Goal: Navigation & Orientation: Find specific page/section

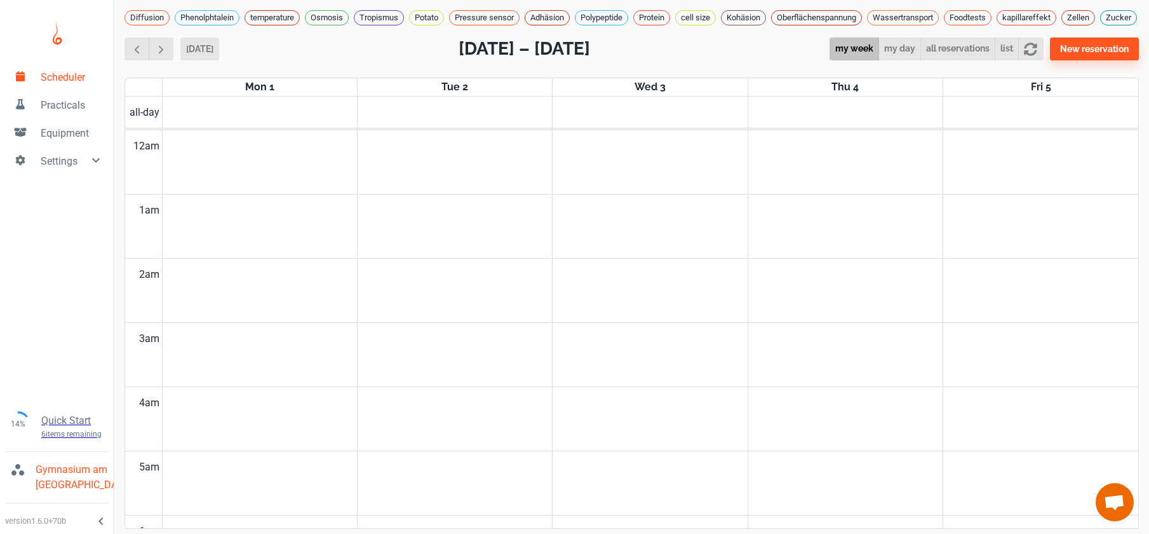
scroll to position [725, 0]
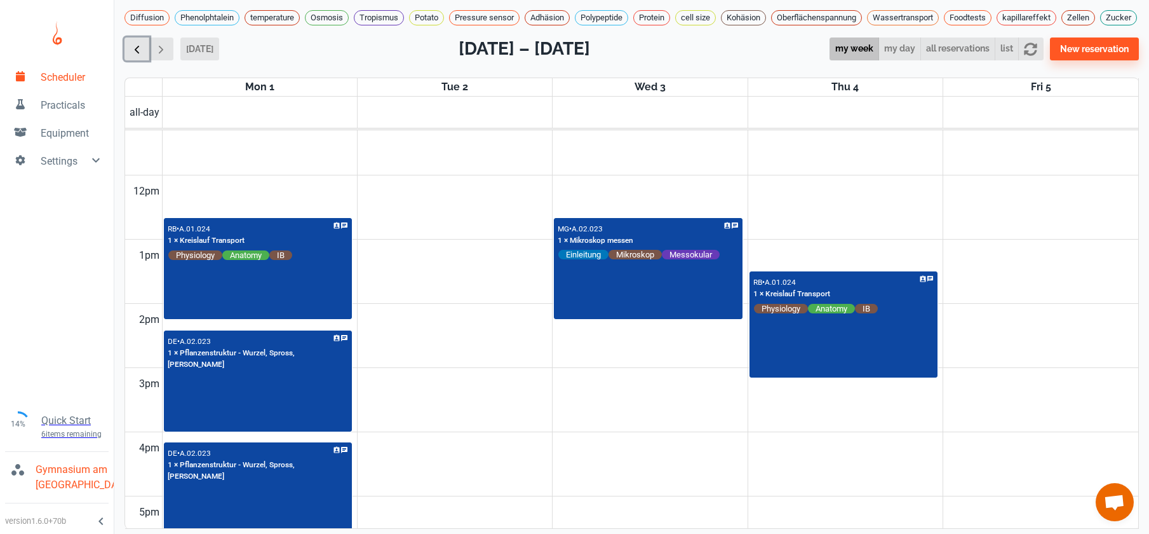
click at [142, 51] on span "button" at bounding box center [136, 49] width 13 height 13
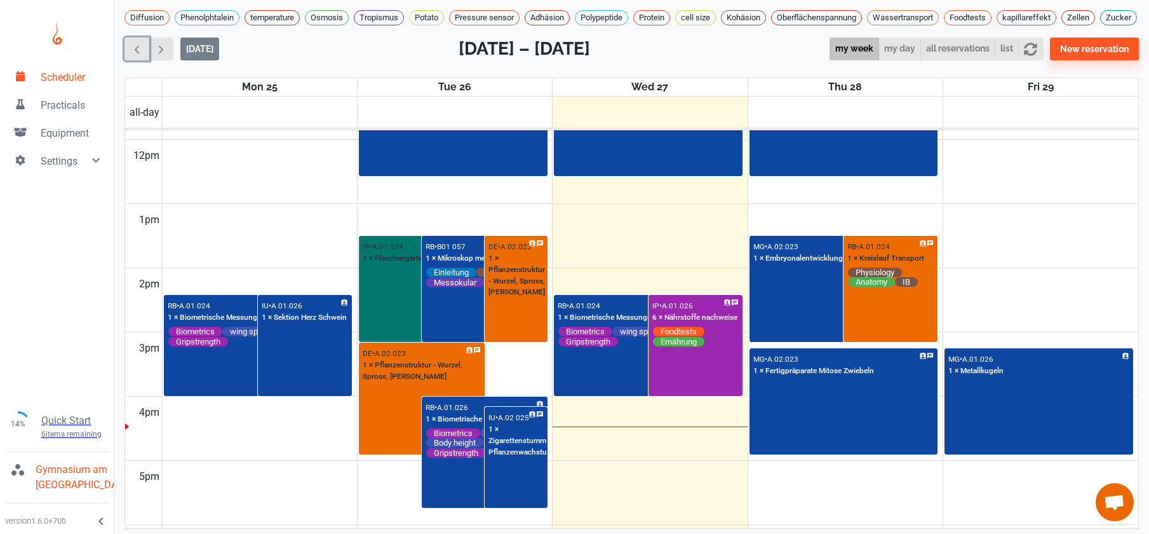
scroll to position [760, 0]
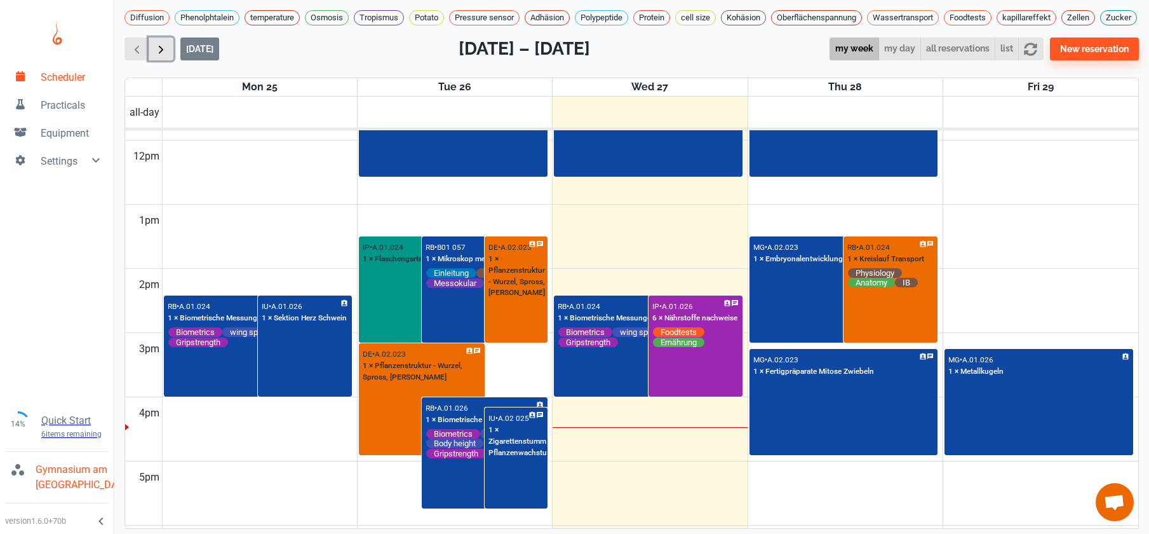
click at [168, 56] on span "button" at bounding box center [160, 49] width 13 height 13
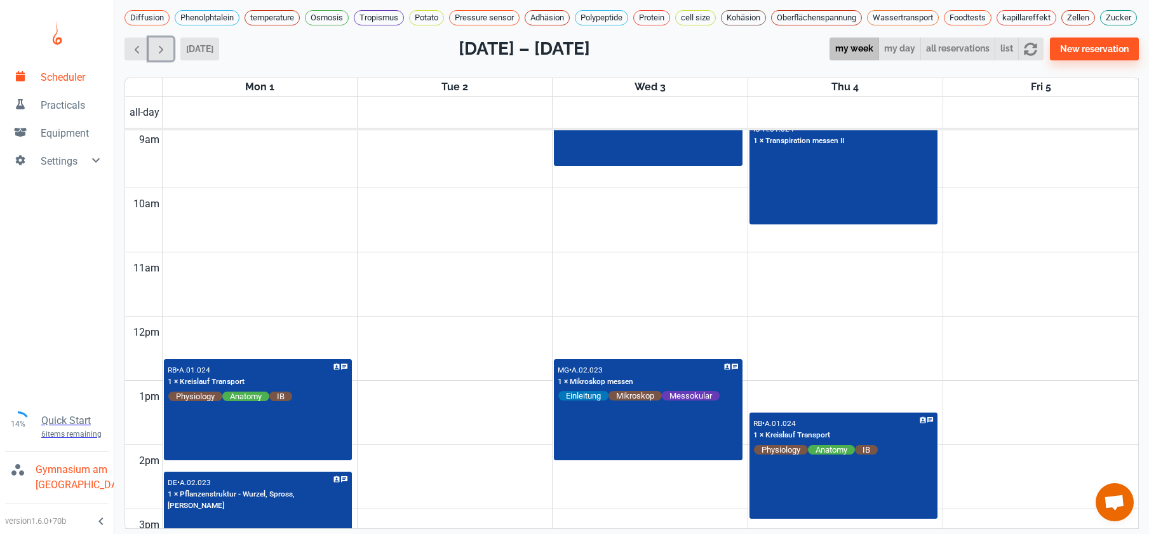
scroll to position [730, 0]
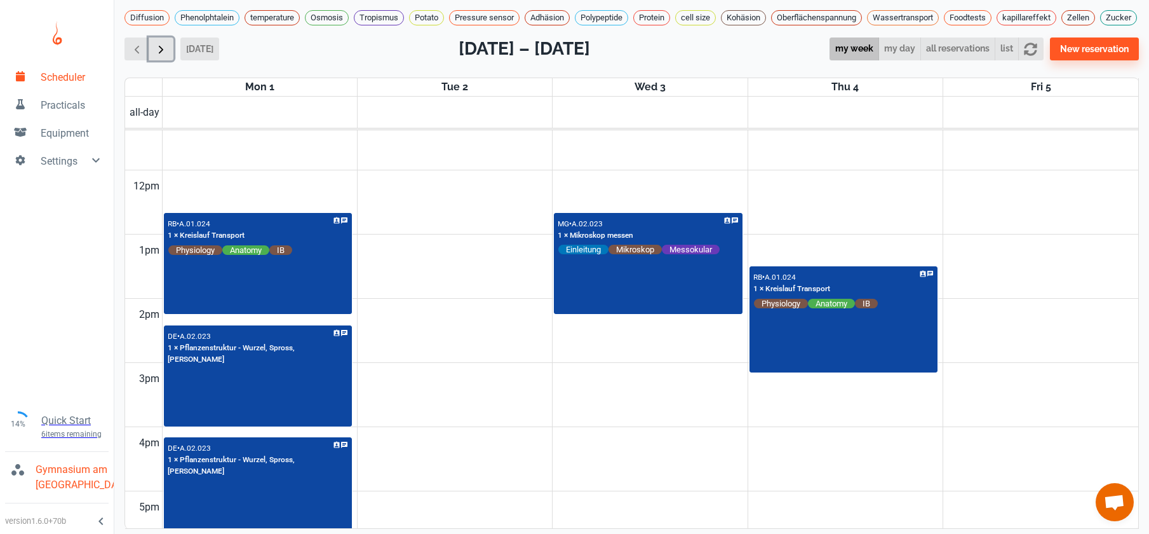
click at [163, 61] on button "button" at bounding box center [161, 49] width 25 height 24
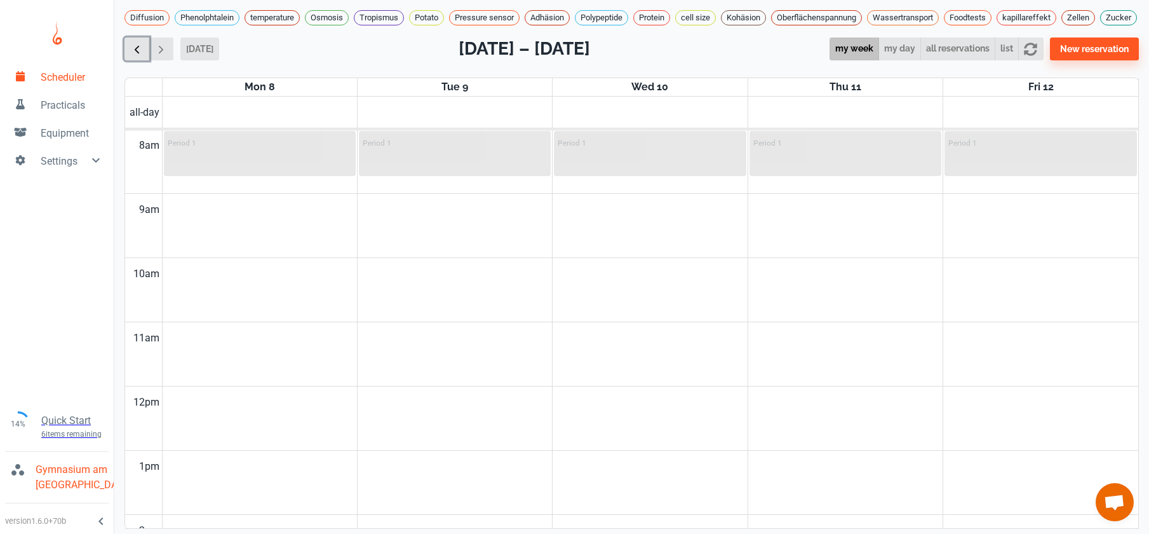
click at [146, 61] on button "button" at bounding box center [137, 49] width 25 height 24
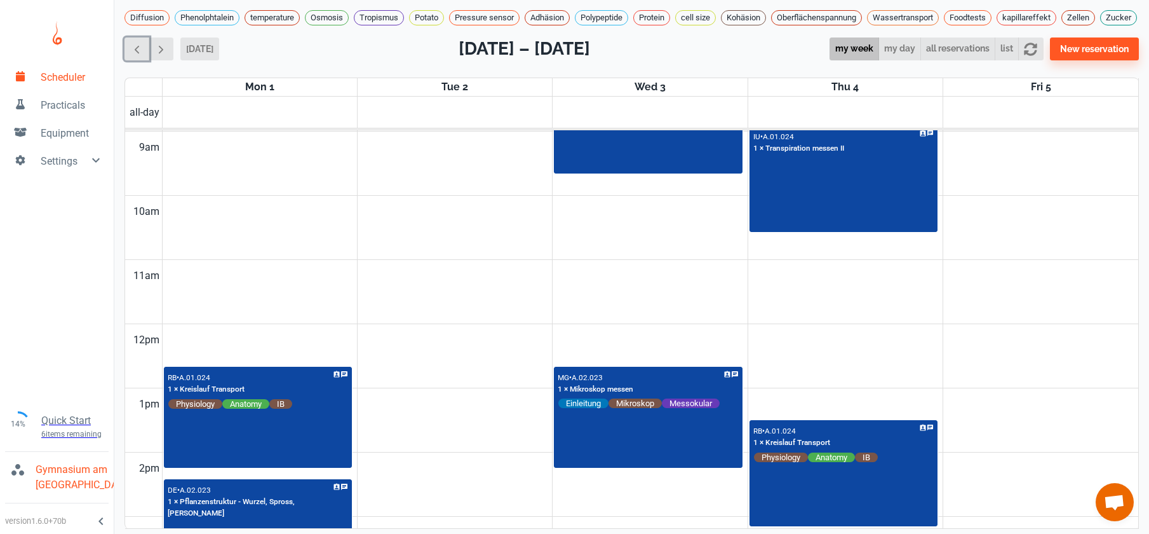
scroll to position [469, 0]
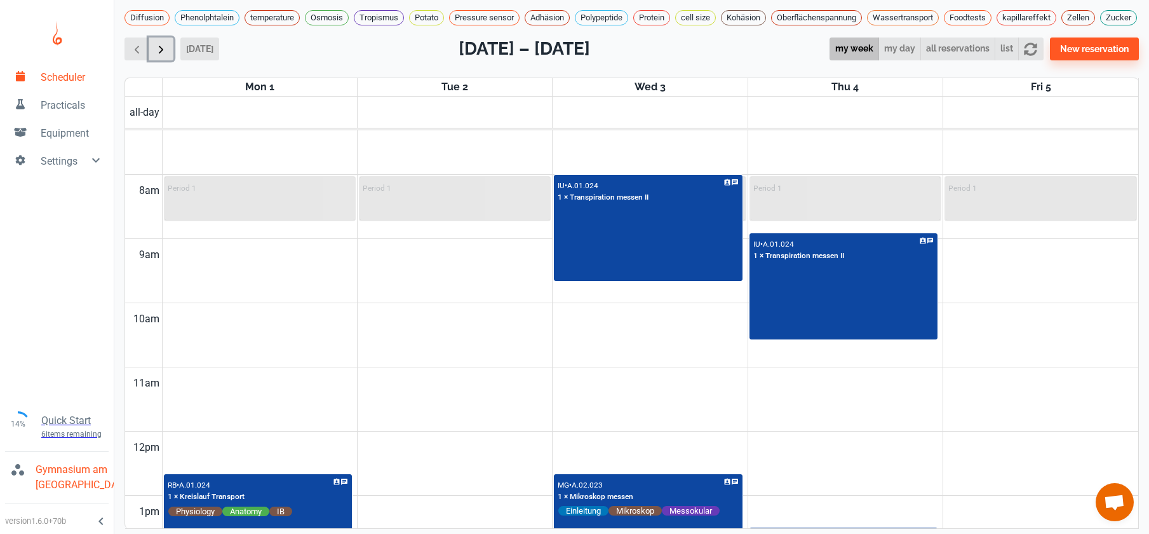
click at [168, 61] on button "button" at bounding box center [161, 49] width 25 height 24
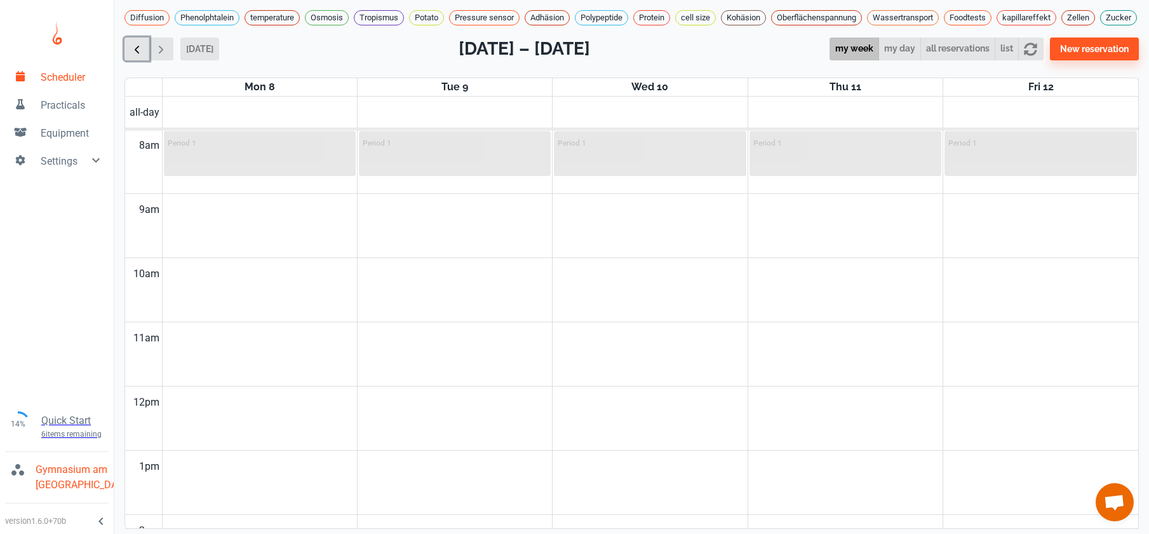
click at [135, 55] on span "button" at bounding box center [136, 49] width 13 height 13
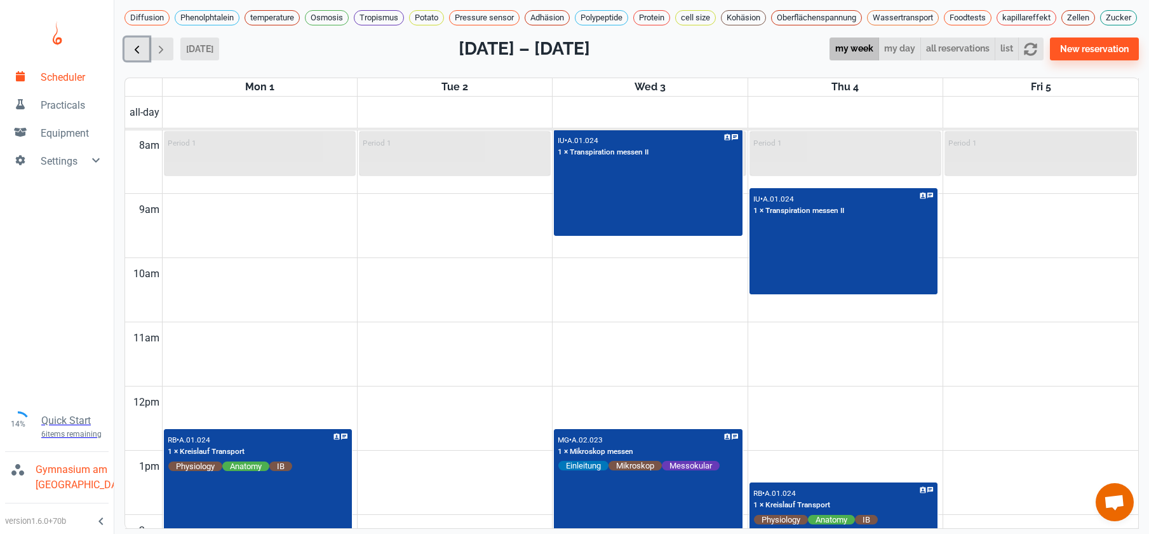
click at [135, 55] on span "button" at bounding box center [136, 49] width 13 height 13
